Goal: Check status: Check status

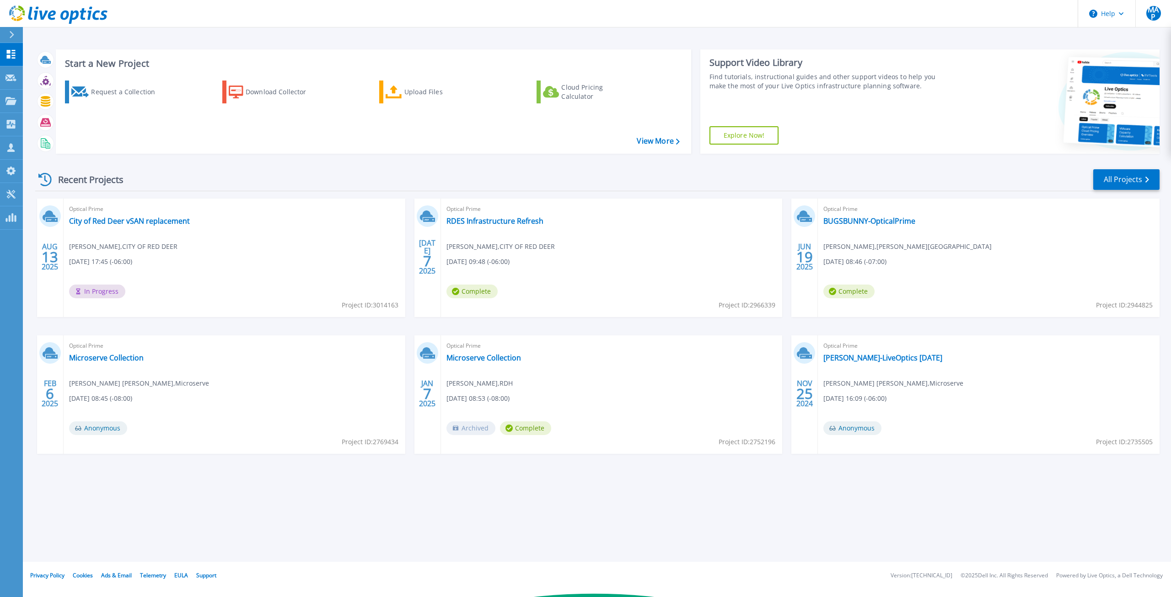
scroll to position [3293, 0]
click at [111, 221] on link "City of Red Deer vSAN replacement" at bounding box center [129, 220] width 121 height 9
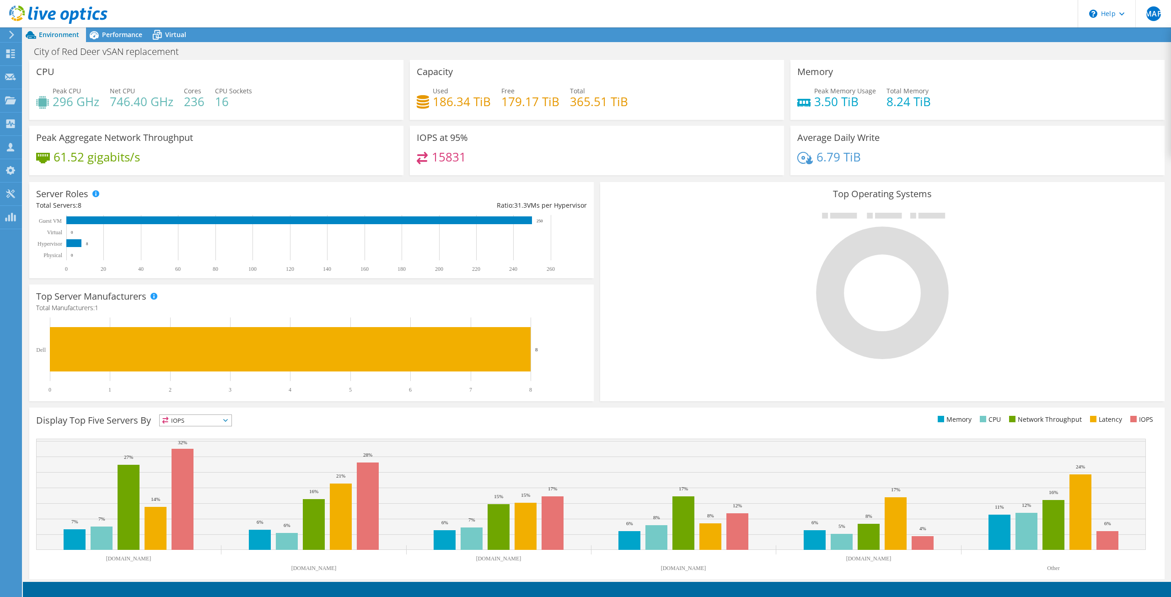
scroll to position [3292, 0]
click at [130, 33] on span "Performance" at bounding box center [122, 34] width 40 height 9
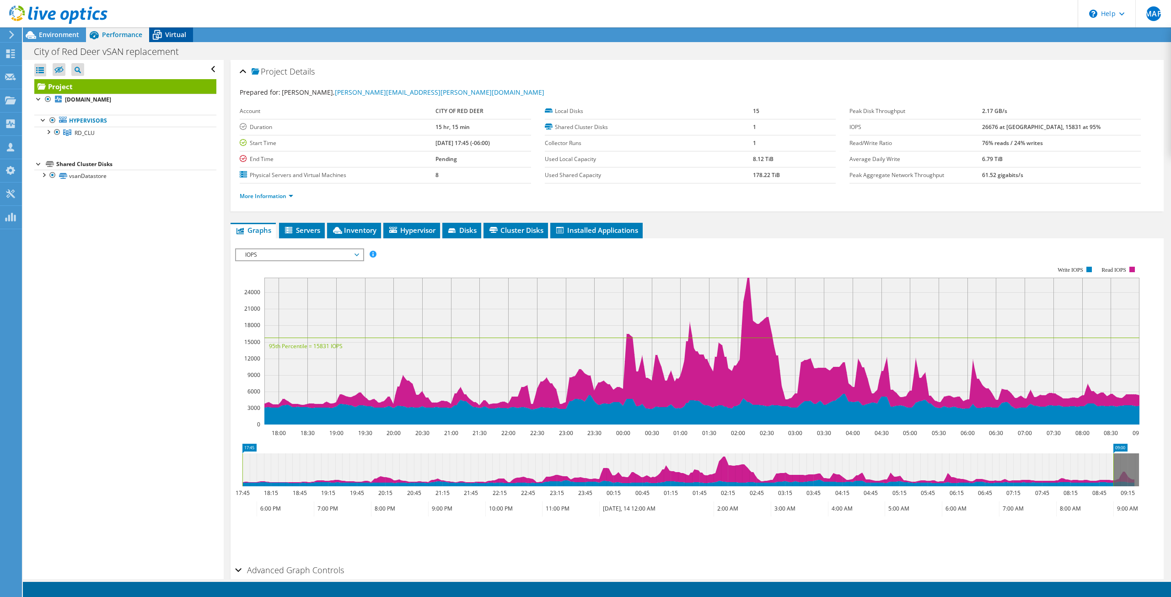
click at [170, 31] on span "Virtual" at bounding box center [175, 34] width 21 height 9
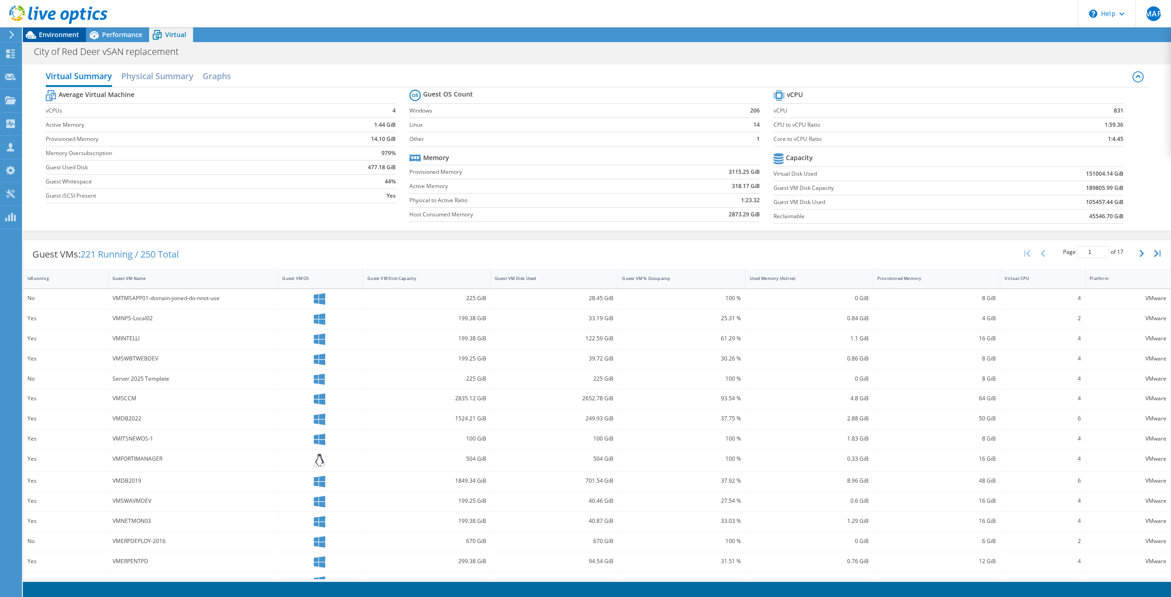
click at [46, 38] on span "Environment" at bounding box center [59, 34] width 40 height 9
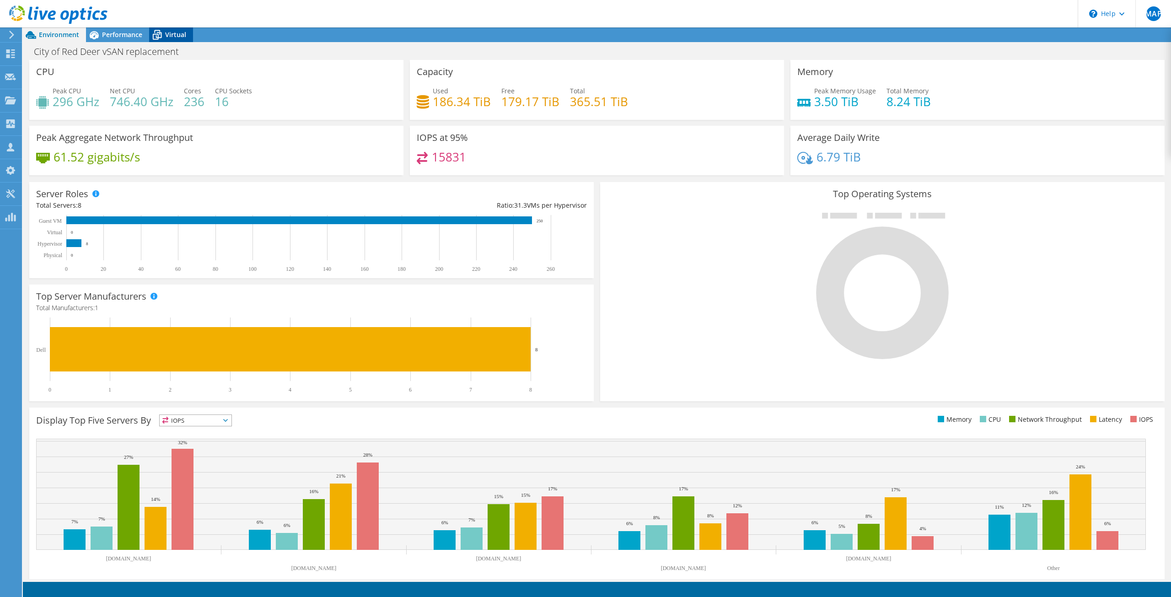
click at [167, 36] on span "Virtual" at bounding box center [175, 34] width 21 height 9
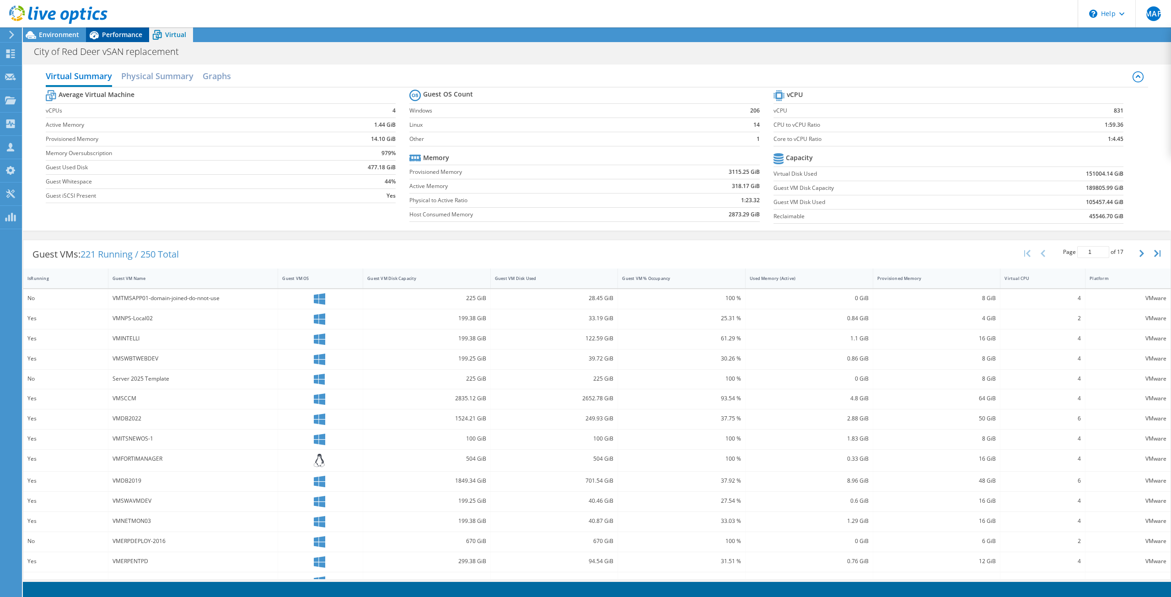
click at [100, 36] on icon at bounding box center [94, 35] width 16 height 16
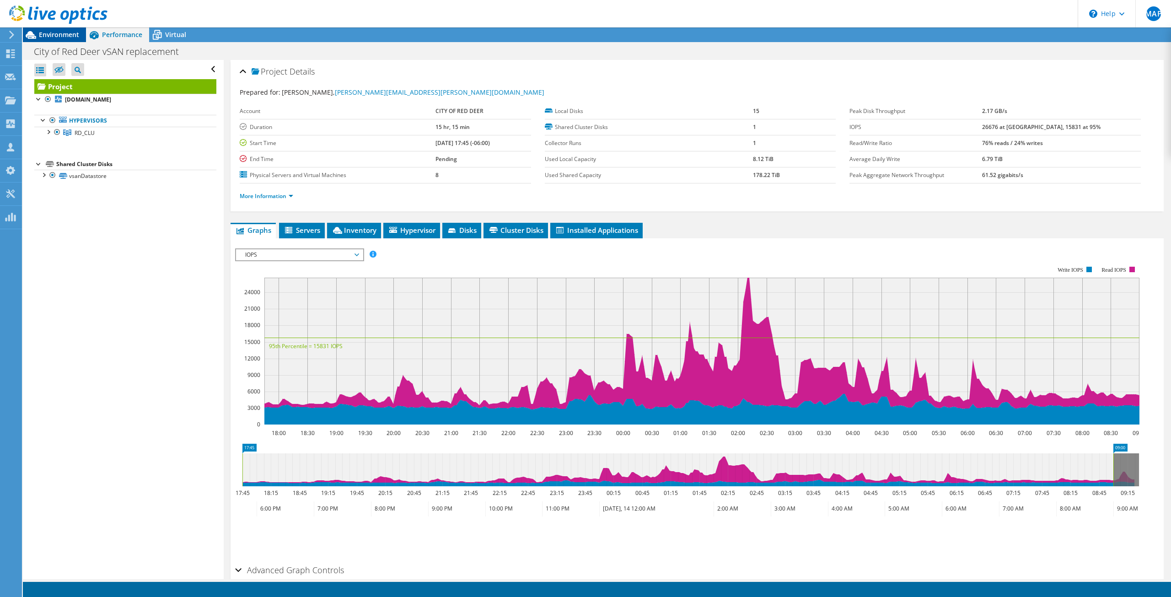
click at [67, 34] on span "Environment" at bounding box center [59, 34] width 40 height 9
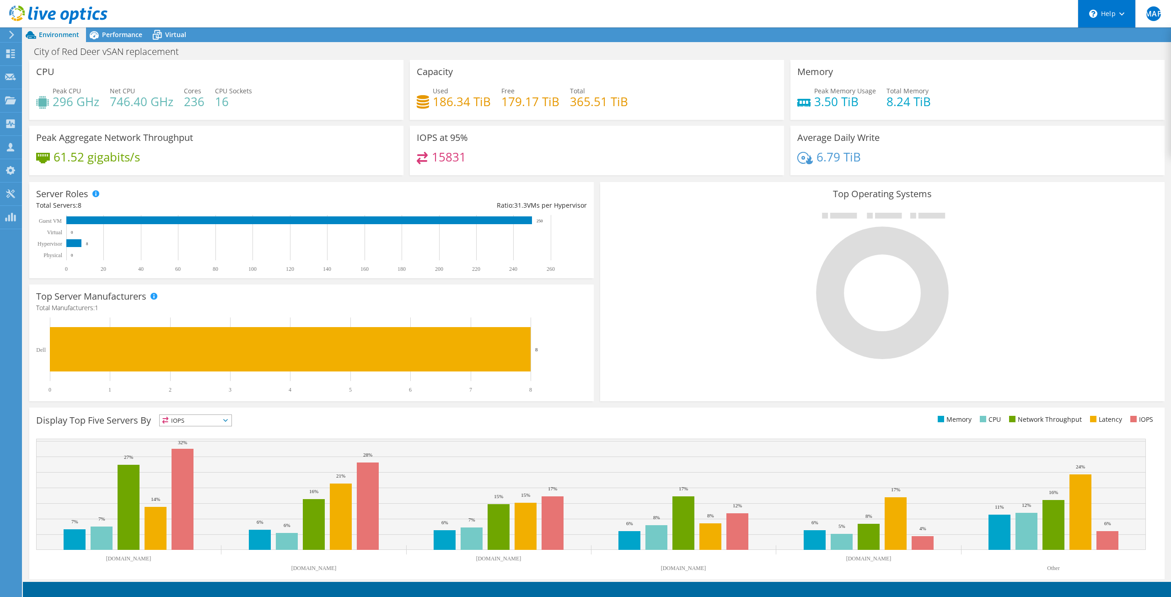
click at [1122, 16] on div "\n Help" at bounding box center [1106, 13] width 58 height 27
click at [5, 54] on icon at bounding box center [10, 53] width 11 height 9
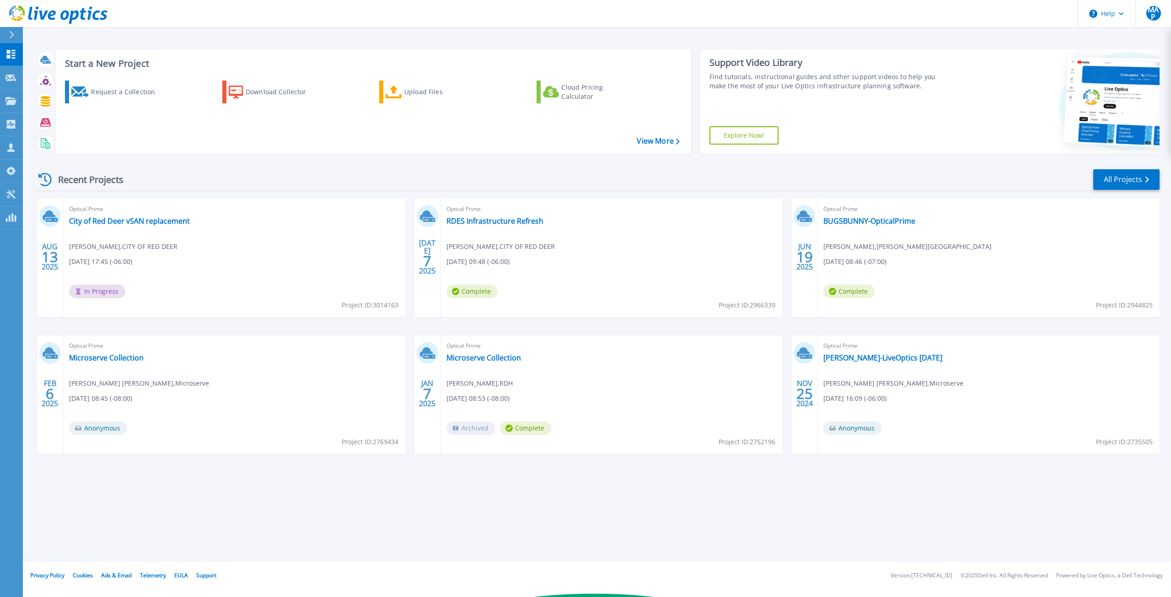
scroll to position [3293, 0]
drag, startPoint x: 127, startPoint y: 218, endPoint x: 195, endPoint y: 175, distance: 80.6
click at [195, 175] on div "Recent Projects All Projects" at bounding box center [597, 179] width 1124 height 23
click at [374, 305] on span "Project ID: 3014163" at bounding box center [370, 305] width 57 height 10
click at [161, 222] on link "City of Red Deer vSAN replacement" at bounding box center [129, 220] width 121 height 9
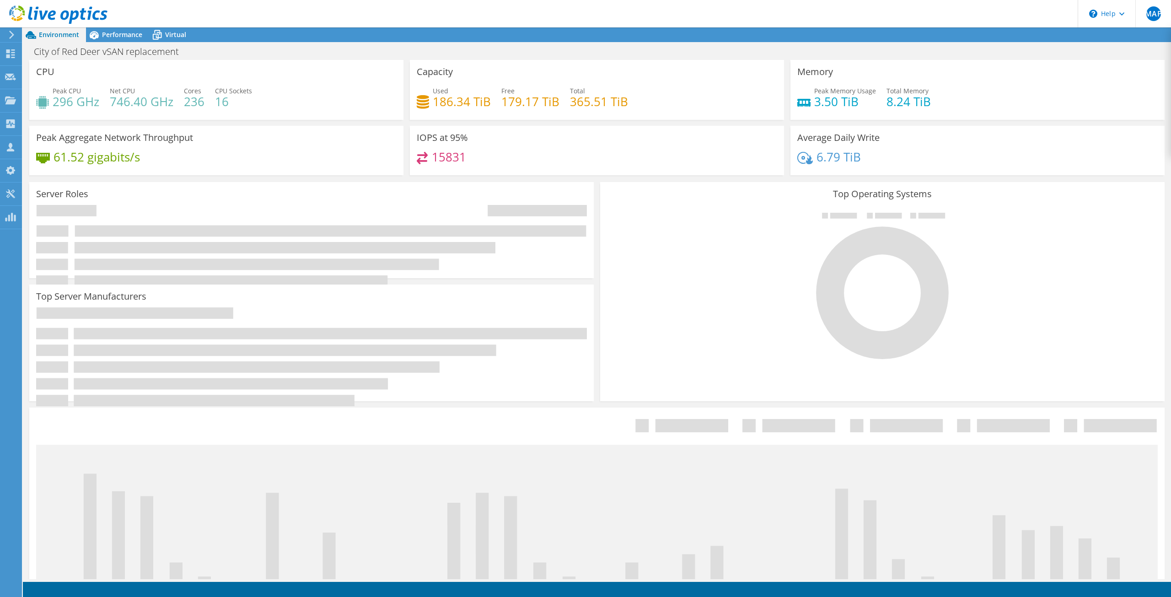
scroll to position [3292, 0]
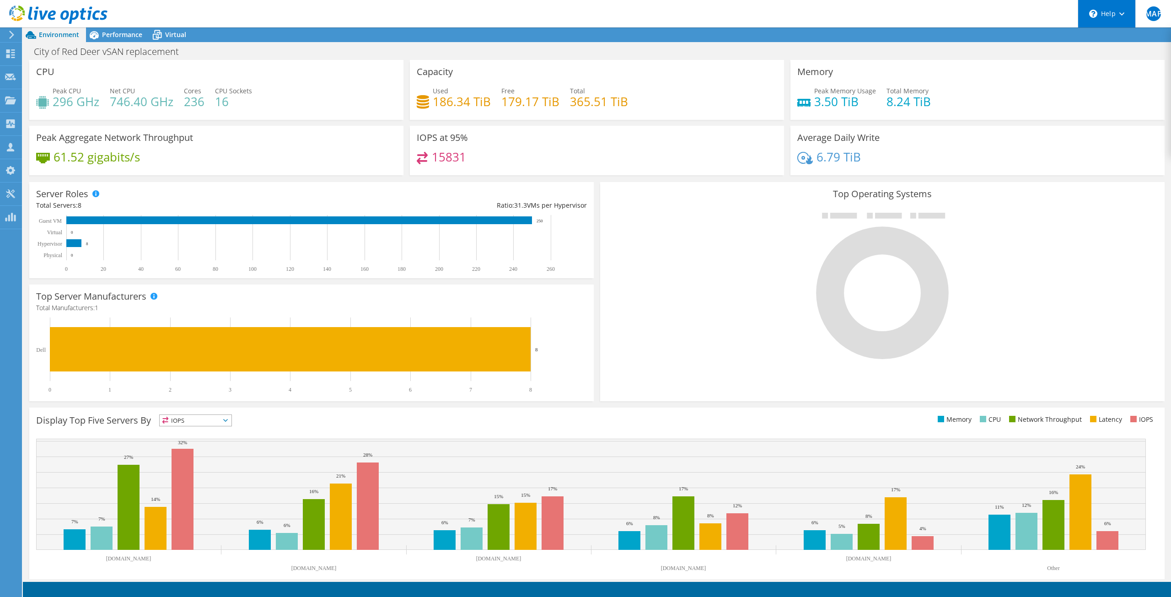
click at [1119, 13] on use at bounding box center [1121, 13] width 5 height 3
click at [1132, 42] on link "Explore Helpful Articles" at bounding box center [1129, 39] width 102 height 22
click at [1123, 12] on icon at bounding box center [1121, 13] width 5 height 3
click at [1152, 12] on span "MAP" at bounding box center [1153, 13] width 15 height 15
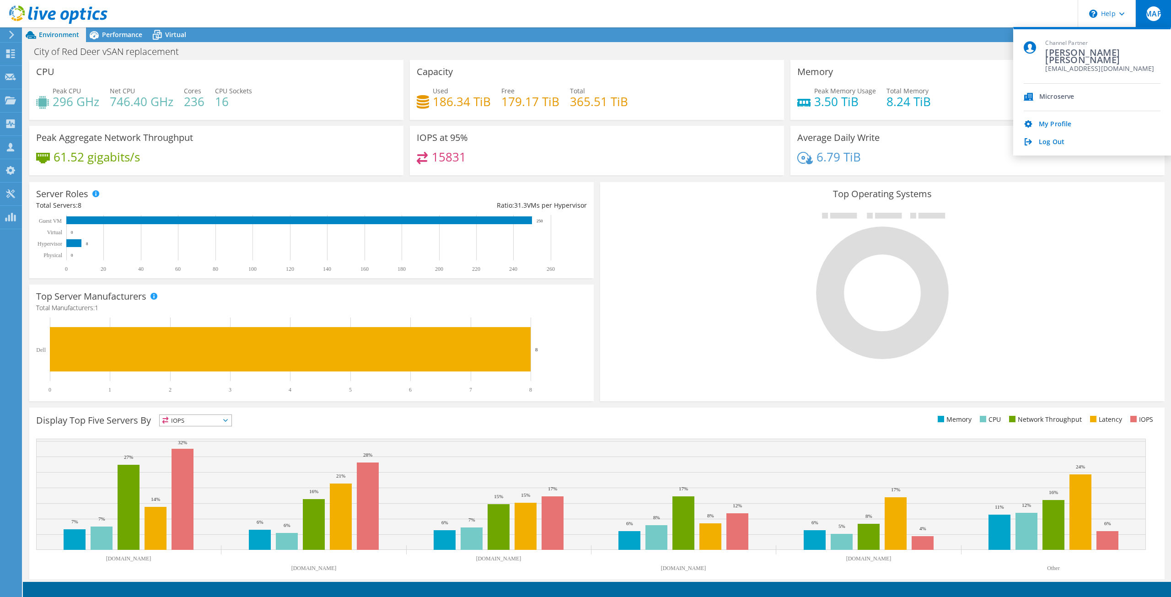
click at [896, 23] on header "MAP Channel Partner Marc Anthony Perez marcp@microserve.ca Microserve My Profil…" at bounding box center [585, 13] width 1171 height 27
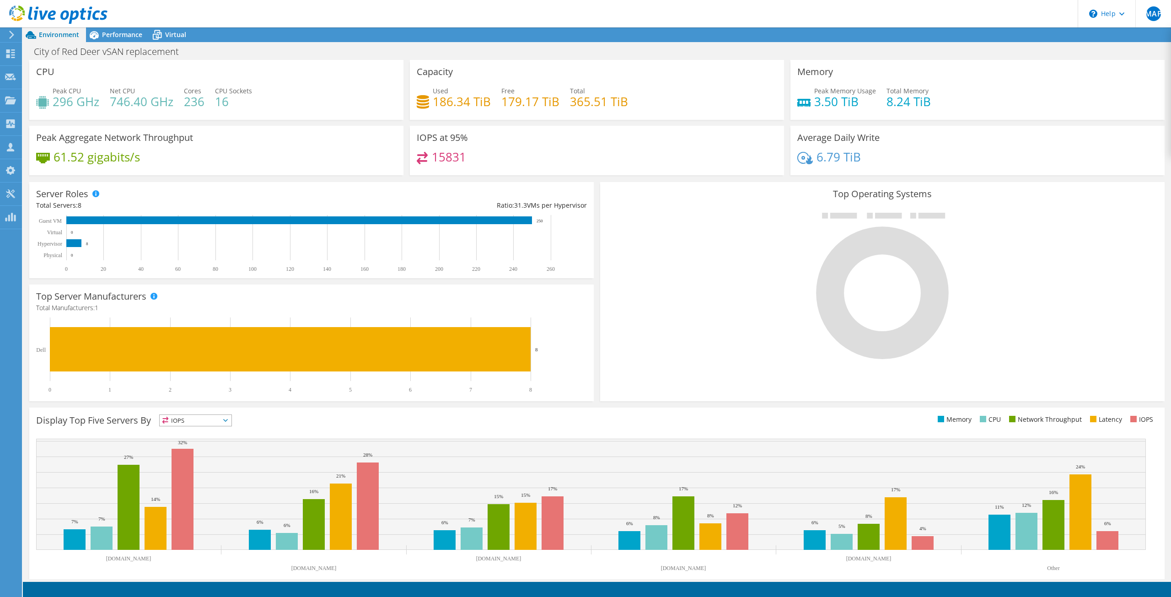
click at [12, 36] on use at bounding box center [11, 35] width 5 height 8
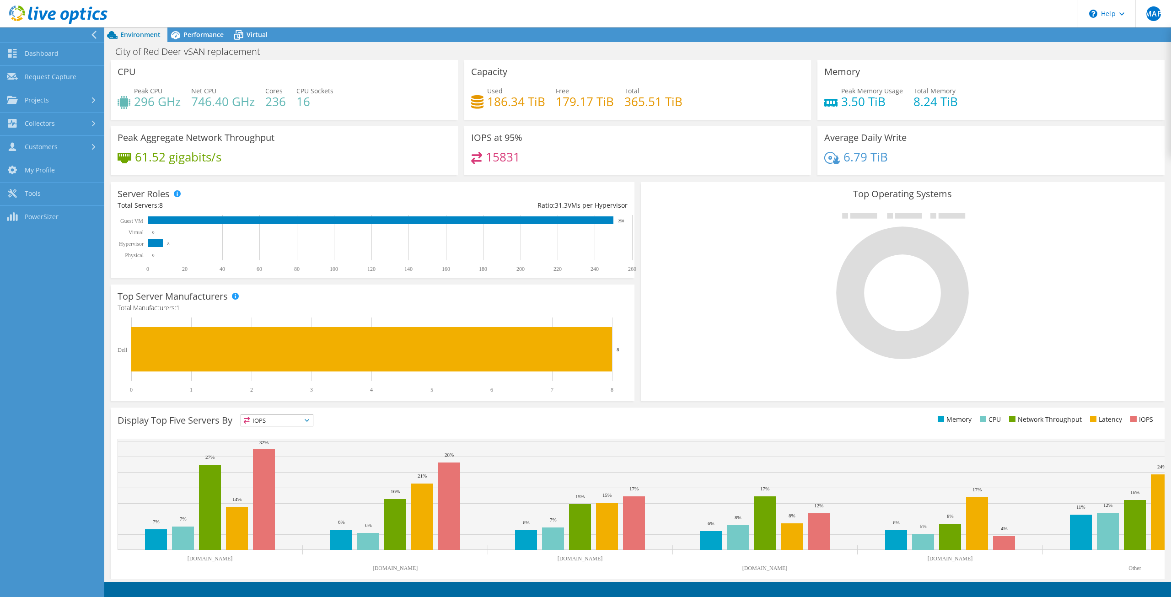
click at [430, 12] on header "MAP Channel Partner Marc Anthony Perez marcp@microserve.ca Microserve My Profil…" at bounding box center [585, 13] width 1171 height 27
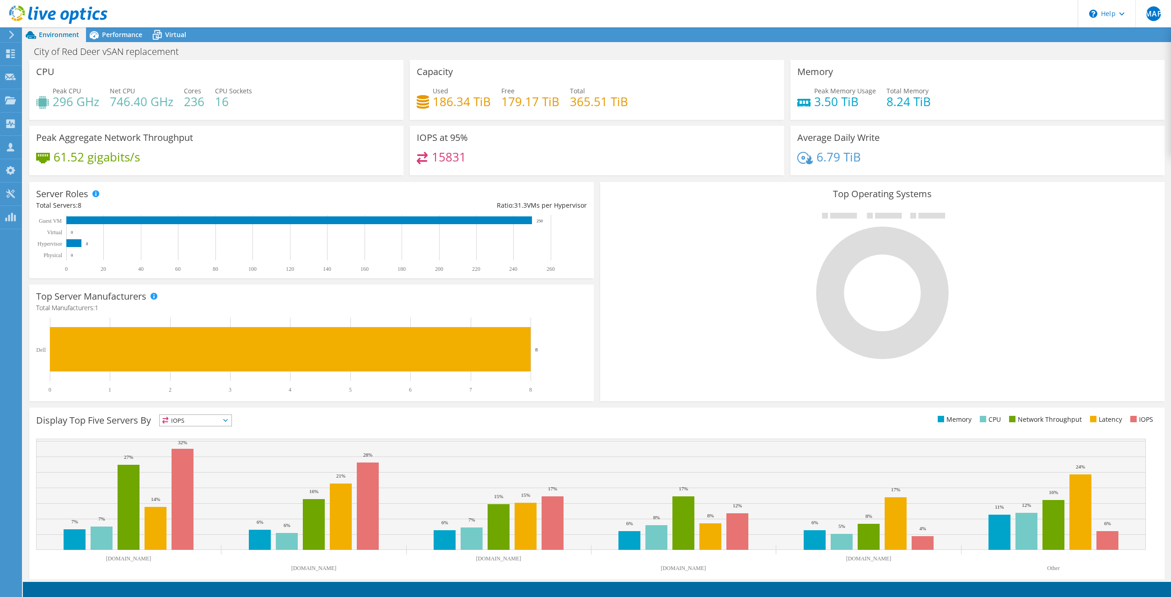
click at [77, 12] on use at bounding box center [58, 14] width 98 height 18
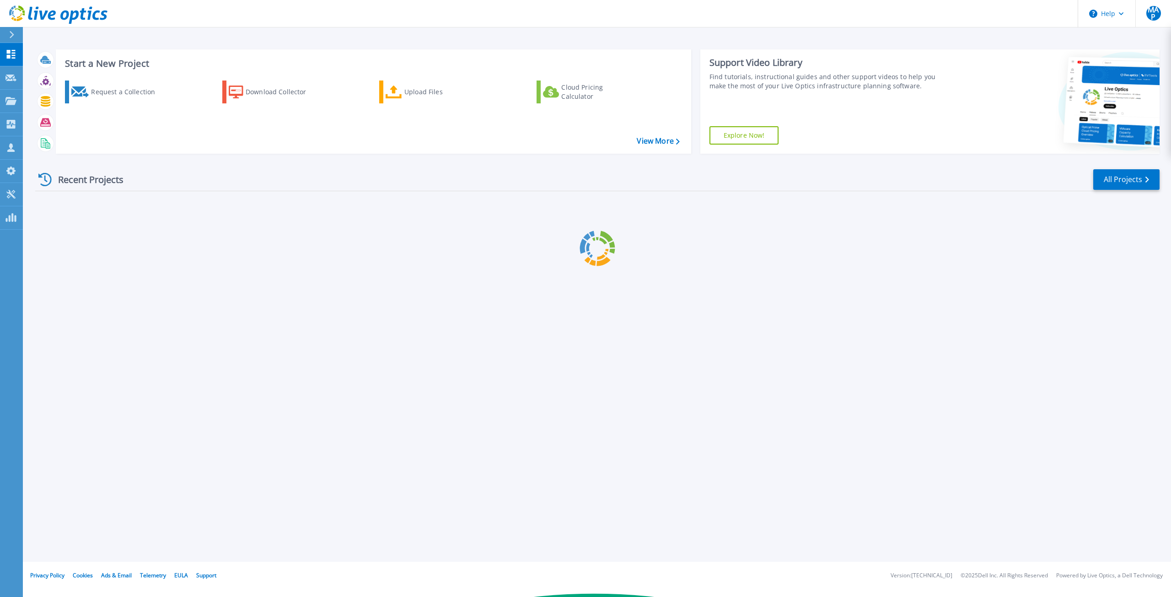
scroll to position [3293, 0]
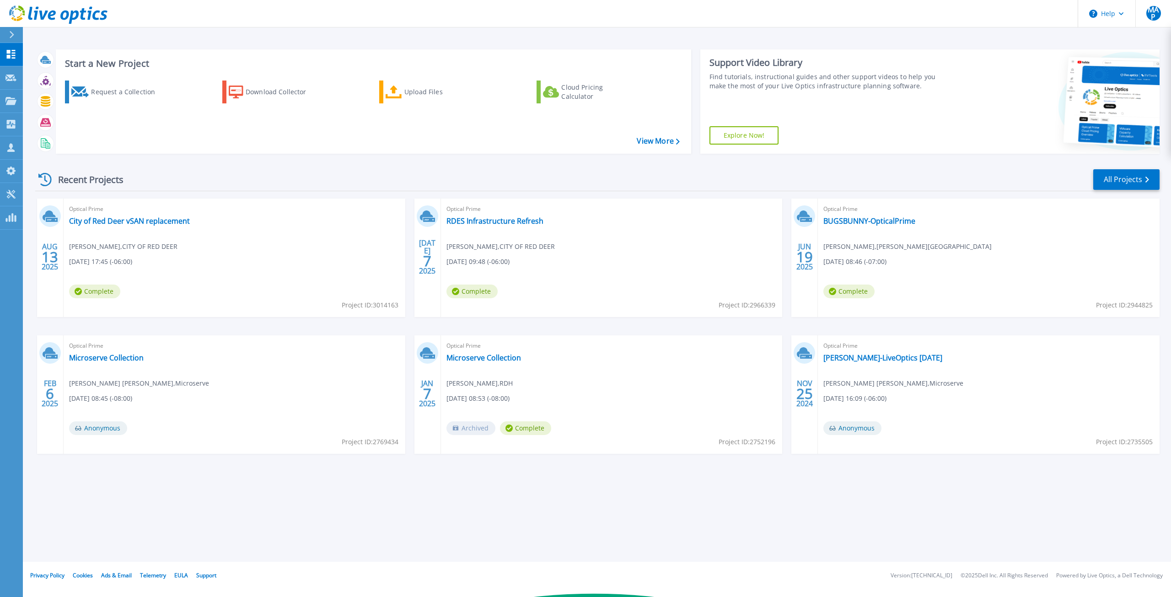
scroll to position [3293, 0]
click at [658, 5] on header "Help MAP Channel Partner [PERSON_NAME] Perez [EMAIL_ADDRESS][DOMAIN_NAME] Micro…" at bounding box center [585, 13] width 1171 height 27
